Goal: Task Accomplishment & Management: Use online tool/utility

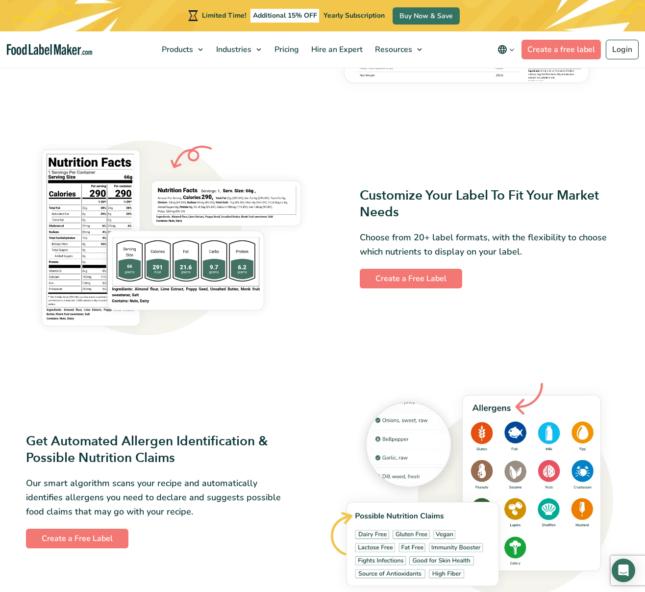
scroll to position [690, 0]
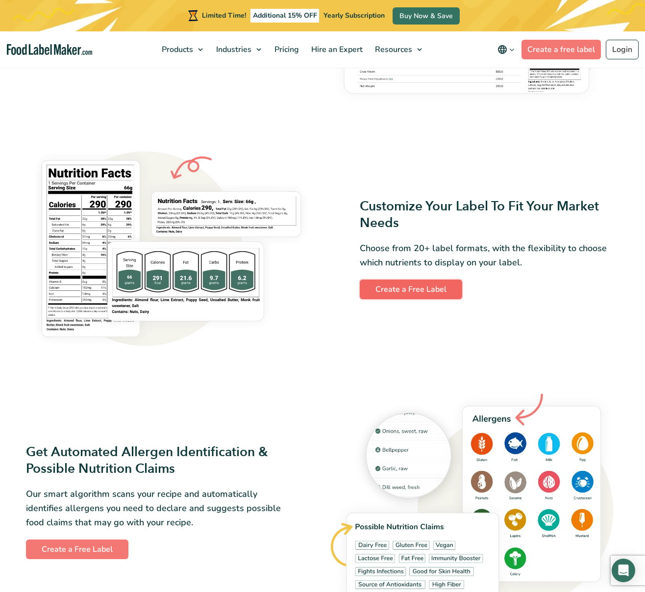
click at [410, 293] on link "Create a Free Label" at bounding box center [411, 289] width 102 height 20
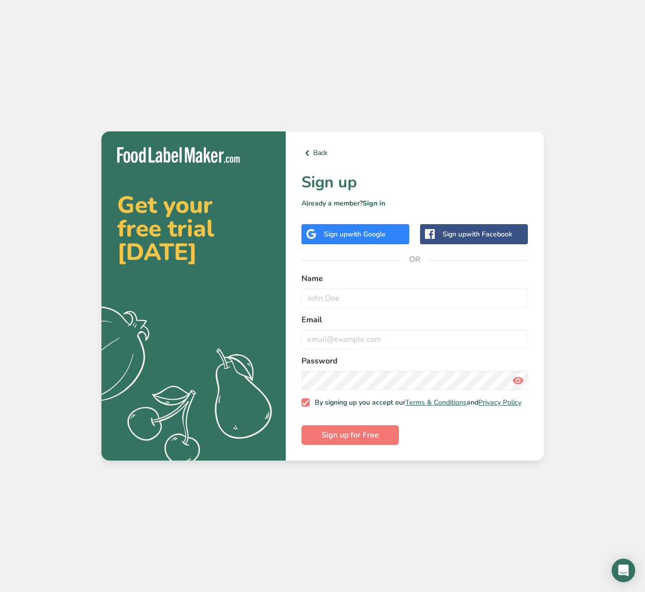
click at [346, 229] on div "Sign up with Google" at bounding box center [355, 234] width 62 height 10
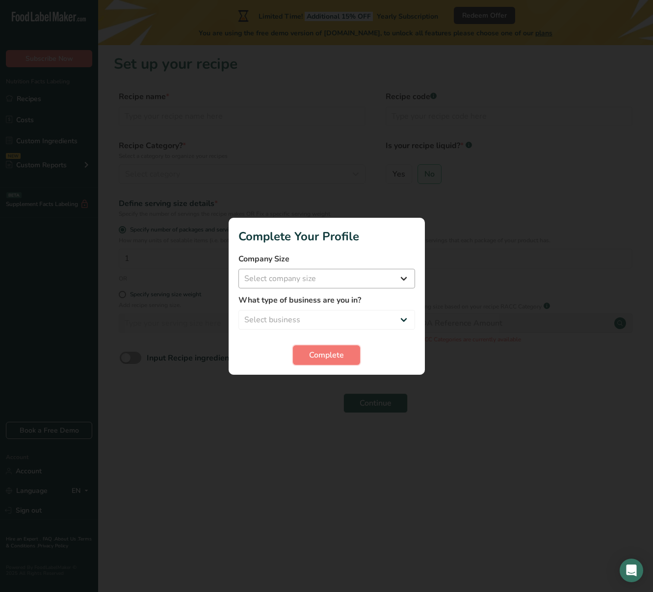
drag, startPoint x: 323, startPoint y: 354, endPoint x: 292, endPoint y: 270, distance: 90.3
click at [292, 270] on form "Company Size Select company size Fewer than 10 Employees 10 to 50 Employees 51 …" at bounding box center [326, 309] width 177 height 112
click at [291, 284] on select "Select company size Fewer than 10 Employees 10 to 50 Employees 51 to 500 Employ…" at bounding box center [326, 279] width 177 height 20
select select "2"
click at [238, 269] on select "Select company size Fewer than 10 Employees 10 to 50 Employees 51 to 500 Employ…" at bounding box center [326, 279] width 177 height 20
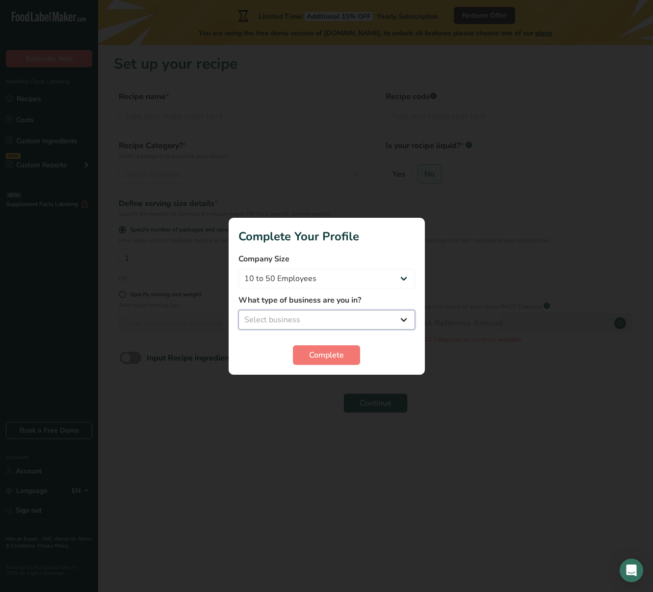
click at [301, 313] on select "Select business Packaged Food Manufacturer Restaurant & Cafe Bakery Meal Plans …" at bounding box center [326, 320] width 177 height 20
select select "8"
click at [238, 310] on select "Select business Packaged Food Manufacturer Restaurant & Cafe Bakery Meal Plans …" at bounding box center [326, 320] width 177 height 20
click at [317, 359] on span "Complete" at bounding box center [326, 355] width 35 height 12
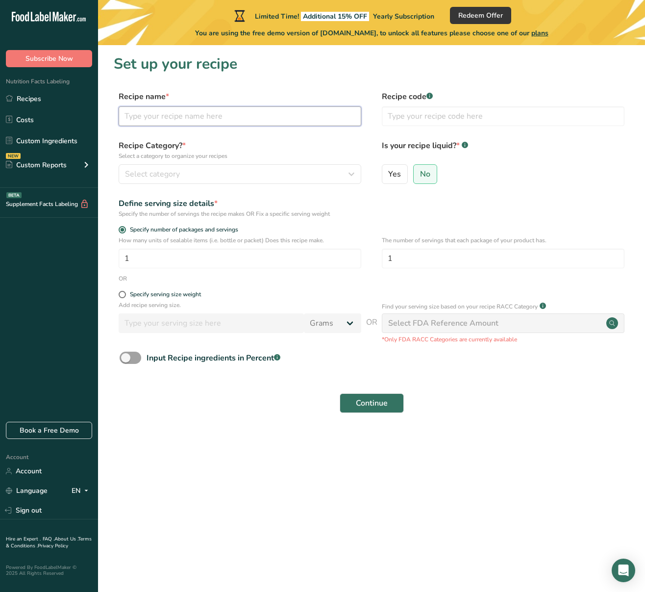
click at [153, 120] on input "text" at bounding box center [240, 116] width 243 height 20
click at [171, 262] on input "1" at bounding box center [240, 259] width 243 height 20
